Goal: Check status: Check status

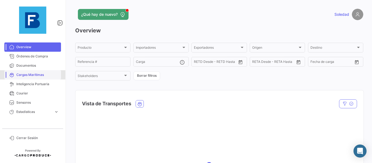
click at [33, 78] on link "Cargas Marítimas" at bounding box center [32, 74] width 57 height 9
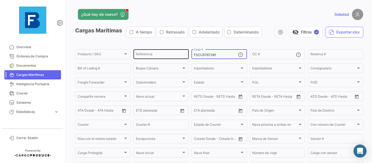
drag, startPoint x: 216, startPoint y: 55, endPoint x: 158, endPoint y: 49, distance: 58.3
click at [0, 0] on div "Producto / SKU Producto / SKU Referencia FSCU5767381 Carga # OC # Reserva # Bil…" at bounding box center [0, 0] width 0 height 0
paste input "CGMU5644863"
drag, startPoint x: 223, startPoint y: 52, endPoint x: 222, endPoint y: 55, distance: 2.7
click at [222, 55] on div "CGMU5644863 Carga #" at bounding box center [216, 53] width 44 height 11
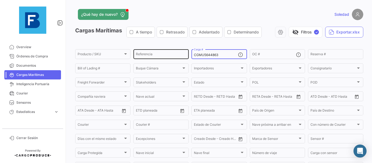
drag, startPoint x: 222, startPoint y: 55, endPoint x: 159, endPoint y: 49, distance: 63.1
click at [0, 0] on div "Producto / SKU Producto / SKU Referencia CGMU5644863 Carga # OC # Reserva # Bil…" at bounding box center [0, 0] width 0 height 0
paste input "HLBU9662595"
type input "HLBU9662595"
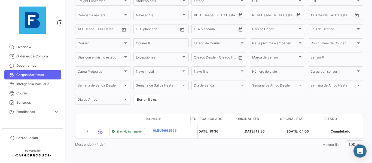
scroll to position [0, 678]
